Goal: Task Accomplishment & Management: Use online tool/utility

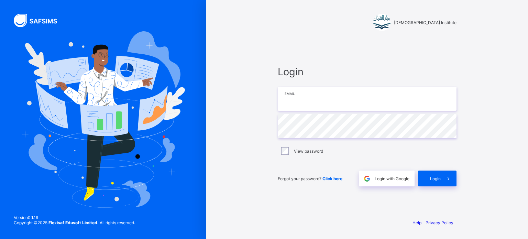
click at [310, 97] on input "email" at bounding box center [367, 99] width 179 height 24
type input "**********"
click at [428, 180] on div "Login" at bounding box center [437, 179] width 39 height 16
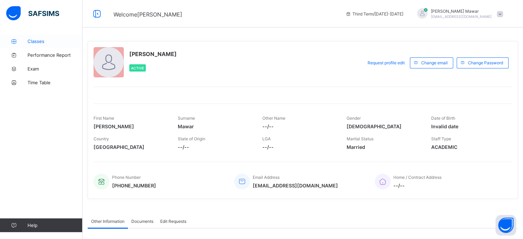
click at [45, 41] on span "Classes" at bounding box center [55, 42] width 55 height 6
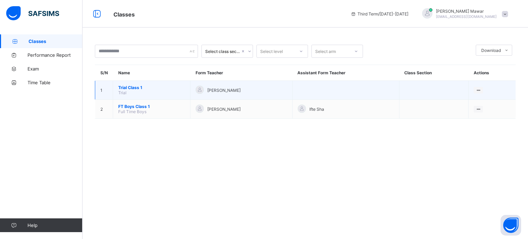
click at [129, 90] on td "Trial Class 1 Trial" at bounding box center [151, 90] width 77 height 19
click at [135, 85] on span "Trial Class 1" at bounding box center [151, 87] width 67 height 5
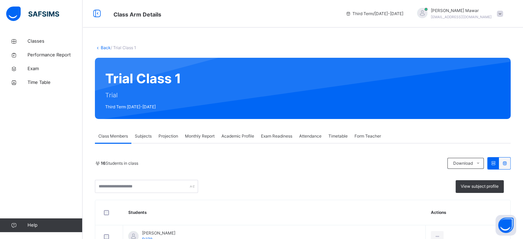
click at [304, 138] on span "Attendance" at bounding box center [310, 136] width 22 height 6
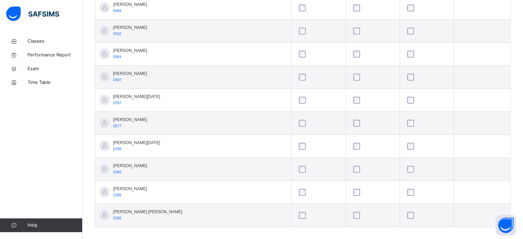
scroll to position [374, 0]
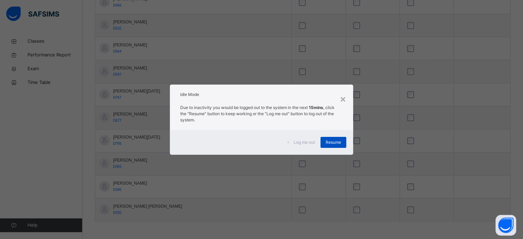
click at [334, 147] on div "Resume" at bounding box center [334, 142] width 26 height 11
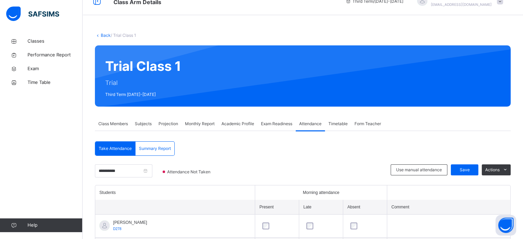
scroll to position [0, 0]
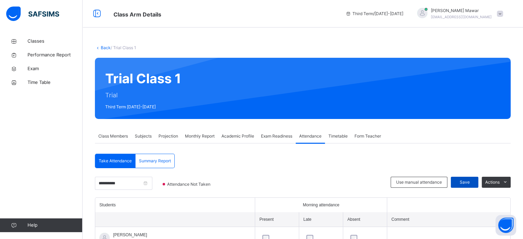
click at [468, 180] on span "Save" at bounding box center [464, 182] width 17 height 6
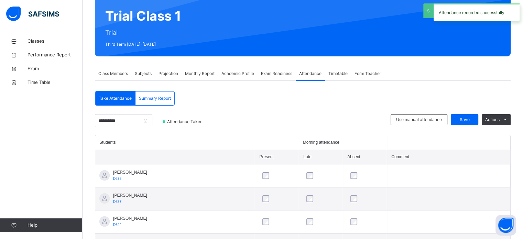
scroll to position [64, 0]
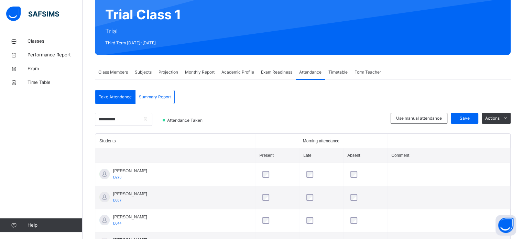
click at [201, 68] on div "Monthly Report" at bounding box center [200, 72] width 36 height 14
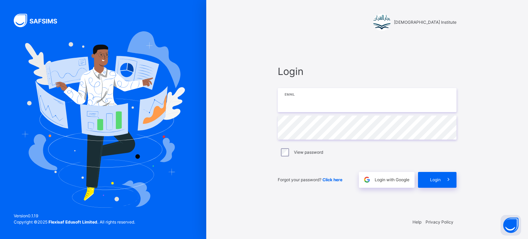
click at [325, 102] on input "email" at bounding box center [367, 100] width 179 height 24
type input "**********"
click at [431, 181] on span "Login" at bounding box center [435, 180] width 11 height 6
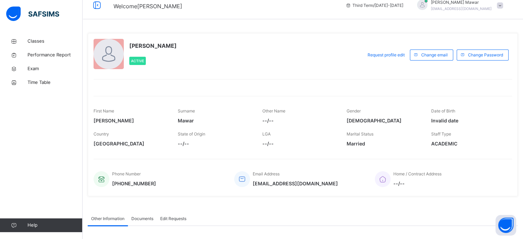
scroll to position [10, 0]
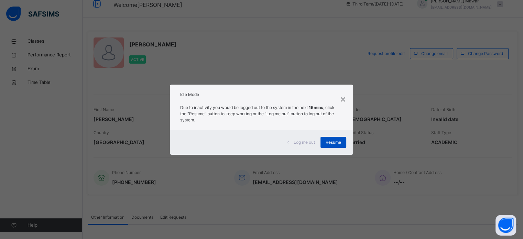
click at [330, 139] on span "Resume" at bounding box center [333, 142] width 15 height 6
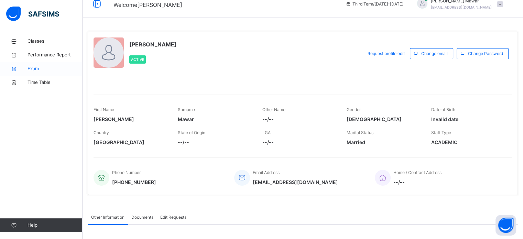
click at [42, 67] on span "Exam" at bounding box center [55, 68] width 55 height 7
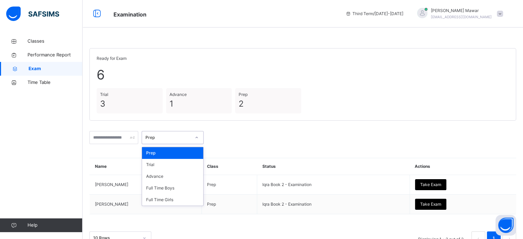
click at [203, 137] on div at bounding box center [197, 137] width 12 height 11
click at [200, 166] on div "Trial" at bounding box center [172, 165] width 61 height 12
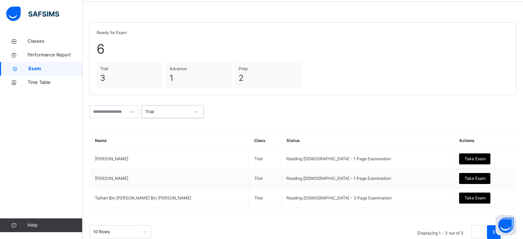
scroll to position [39, 0]
